Goal: Task Accomplishment & Management: Use online tool/utility

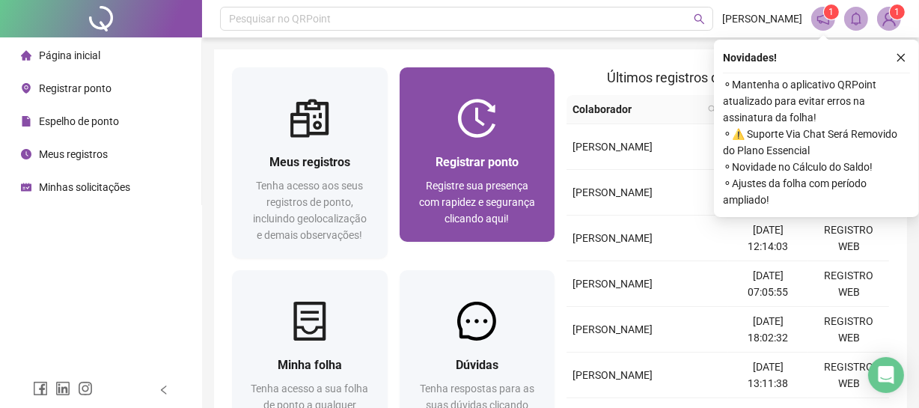
click at [438, 241] on div "Registrar ponto Registre sua presença com rapidez e segurança clicando aqui!" at bounding box center [477, 190] width 156 height 104
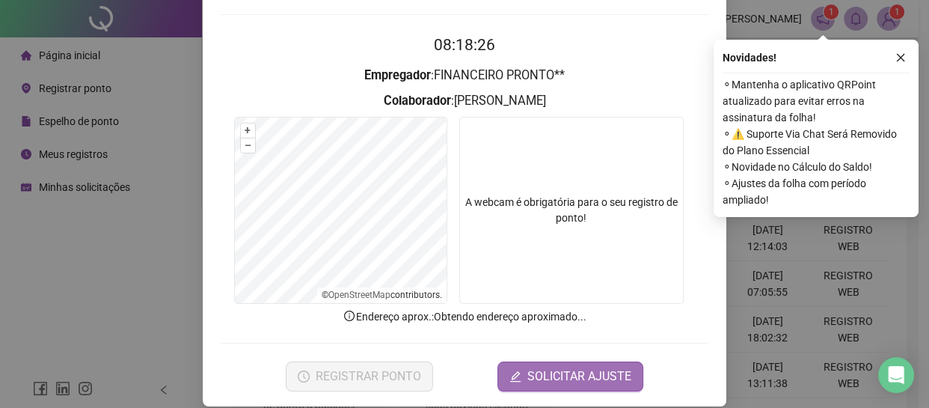
scroll to position [143, 0]
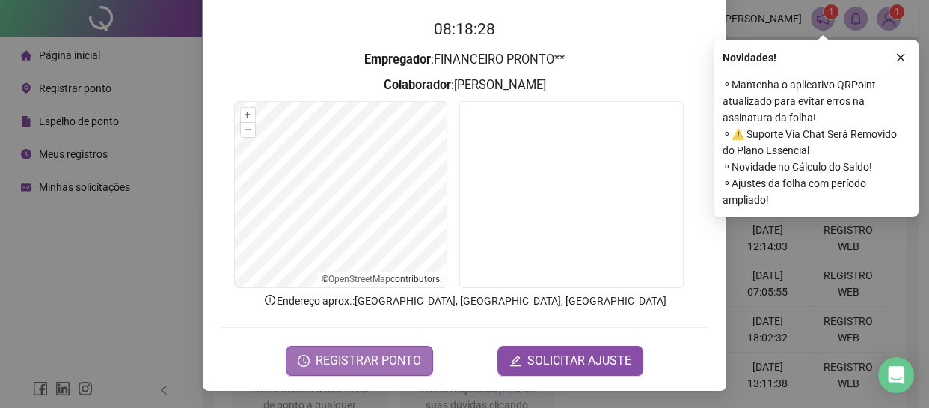
click at [395, 354] on span "REGISTRAR PONTO" at bounding box center [368, 361] width 105 height 18
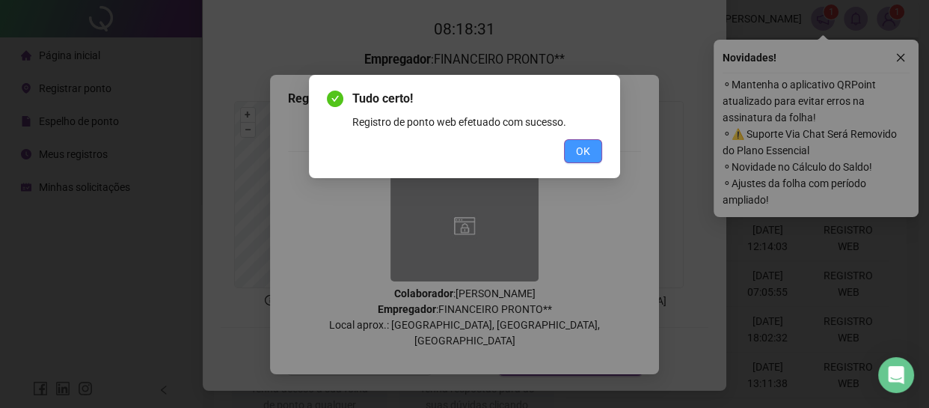
click at [600, 152] on button "OK" at bounding box center [583, 151] width 38 height 24
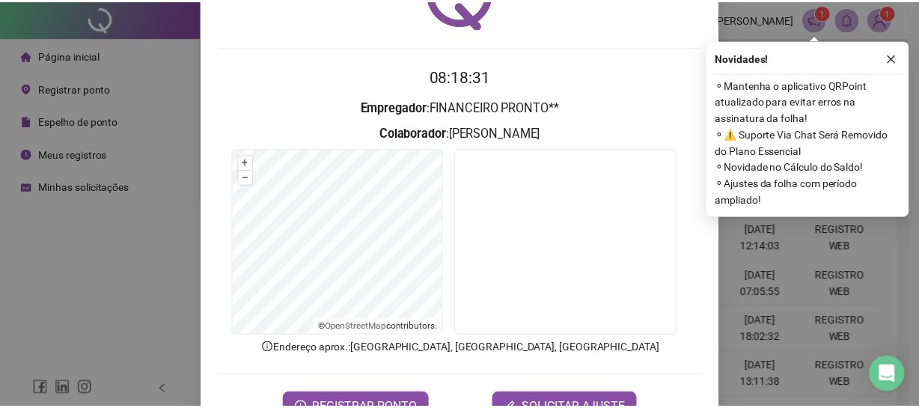
scroll to position [0, 0]
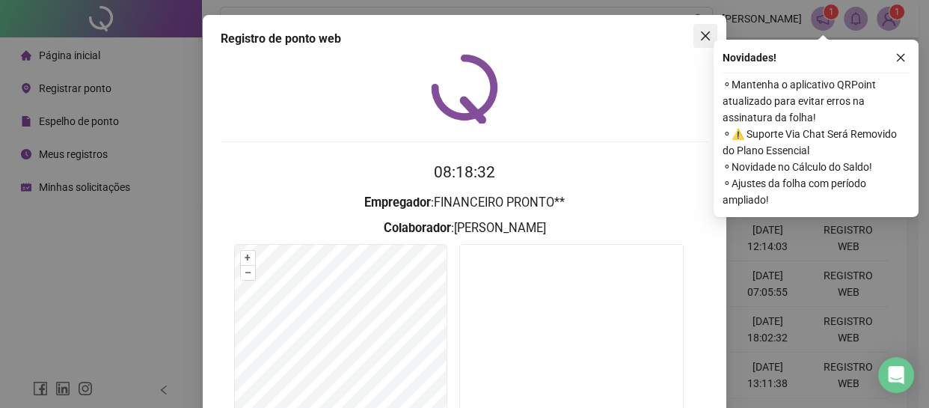
click at [695, 46] on button "Close" at bounding box center [705, 36] width 24 height 24
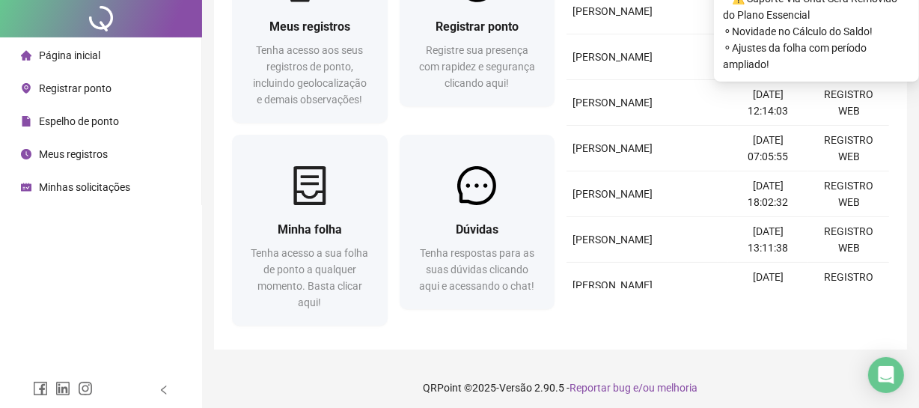
scroll to position [142, 0]
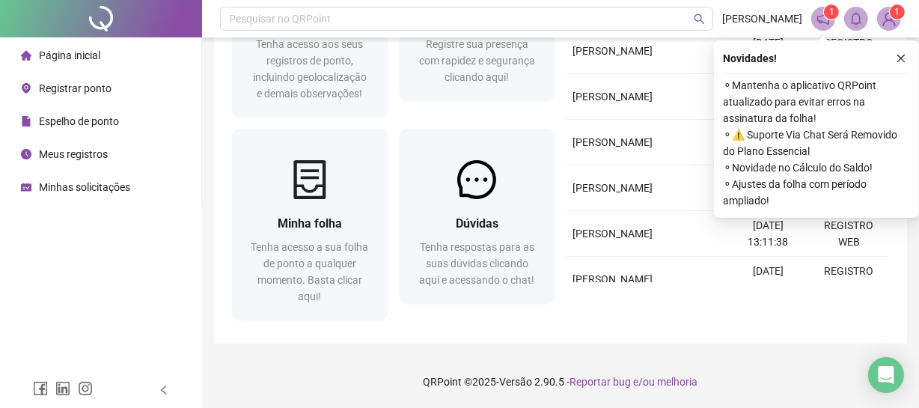
click at [905, 55] on button "button" at bounding box center [901, 58] width 18 height 18
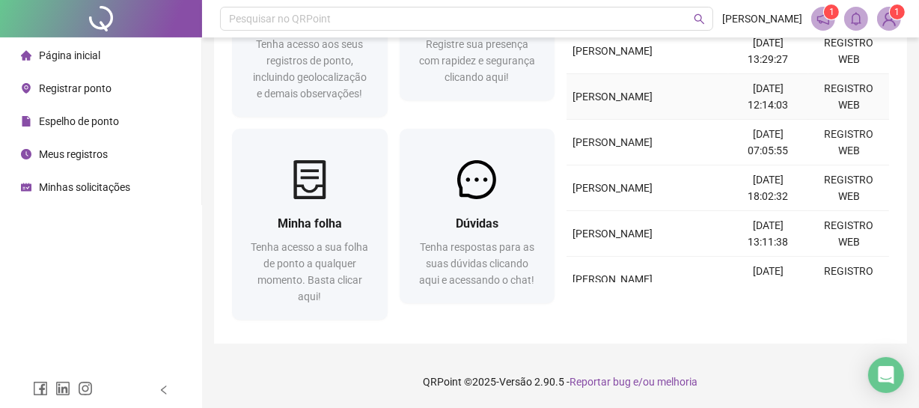
scroll to position [0, 0]
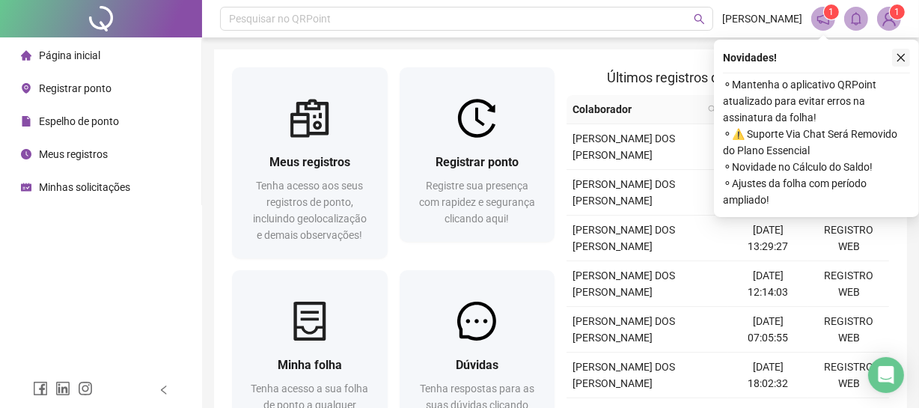
click at [904, 55] on icon "close" at bounding box center [900, 57] width 10 height 10
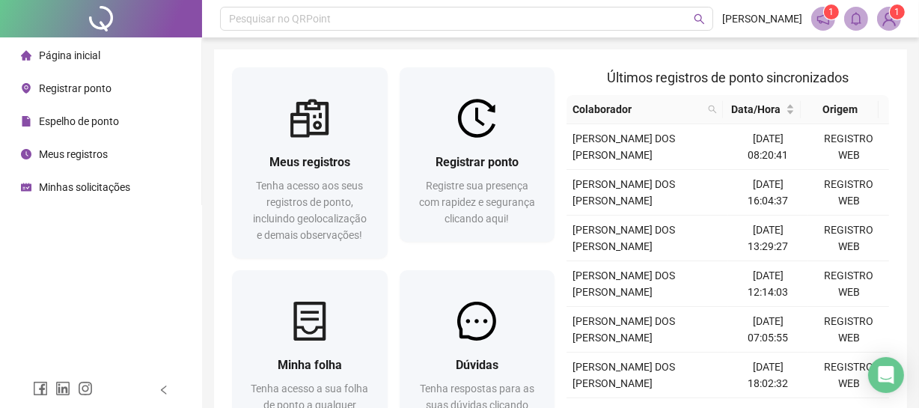
click at [82, 59] on span "Página inicial" at bounding box center [69, 55] width 61 height 12
